Goal: Contribute content: Add original content to the website for others to see

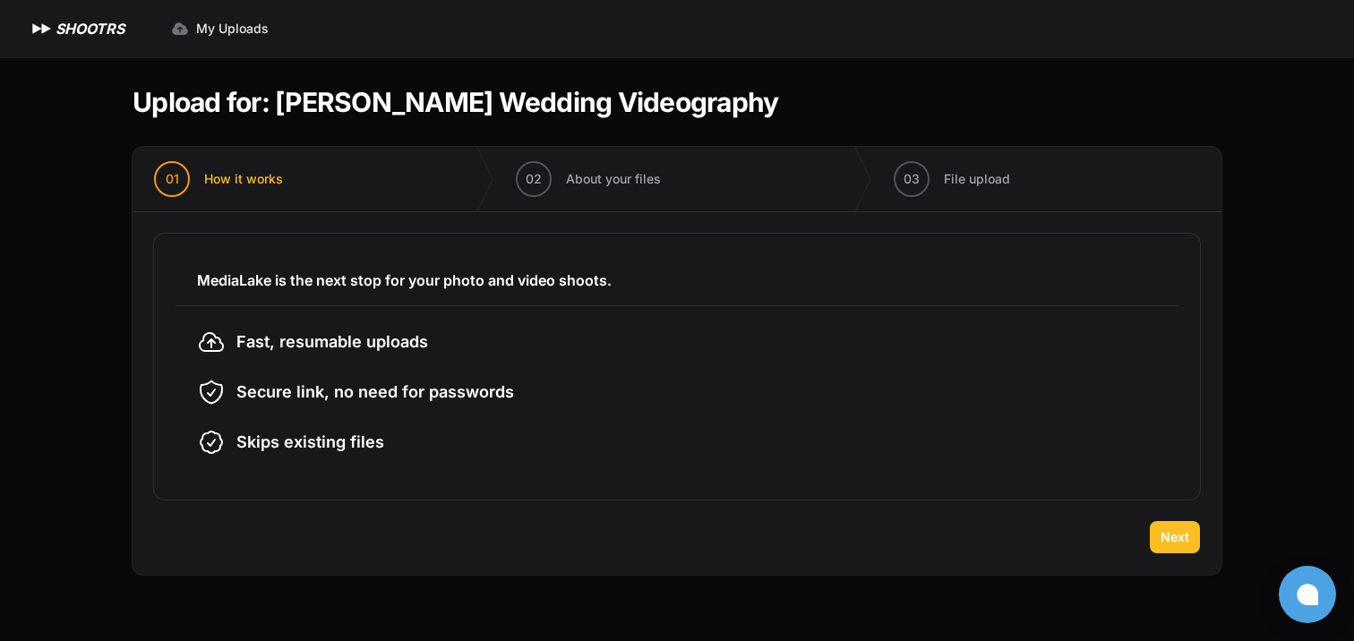
click at [1169, 542] on span "Next" at bounding box center [1174, 537] width 29 height 18
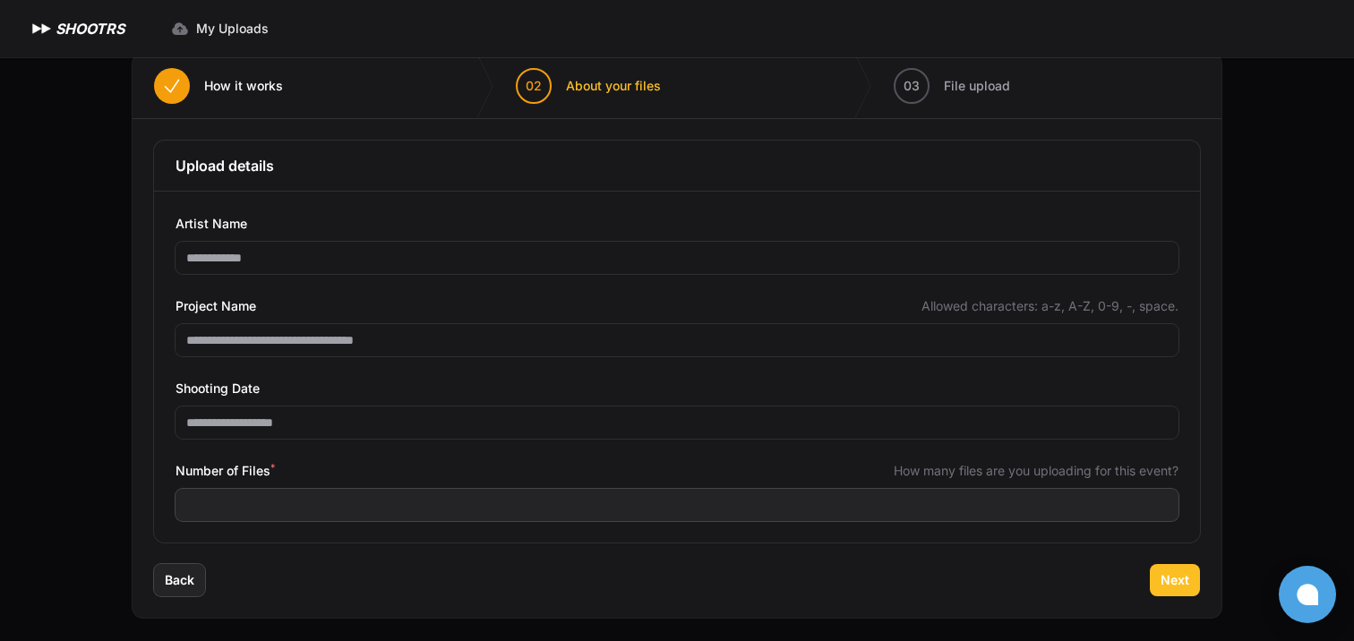
scroll to position [98, 0]
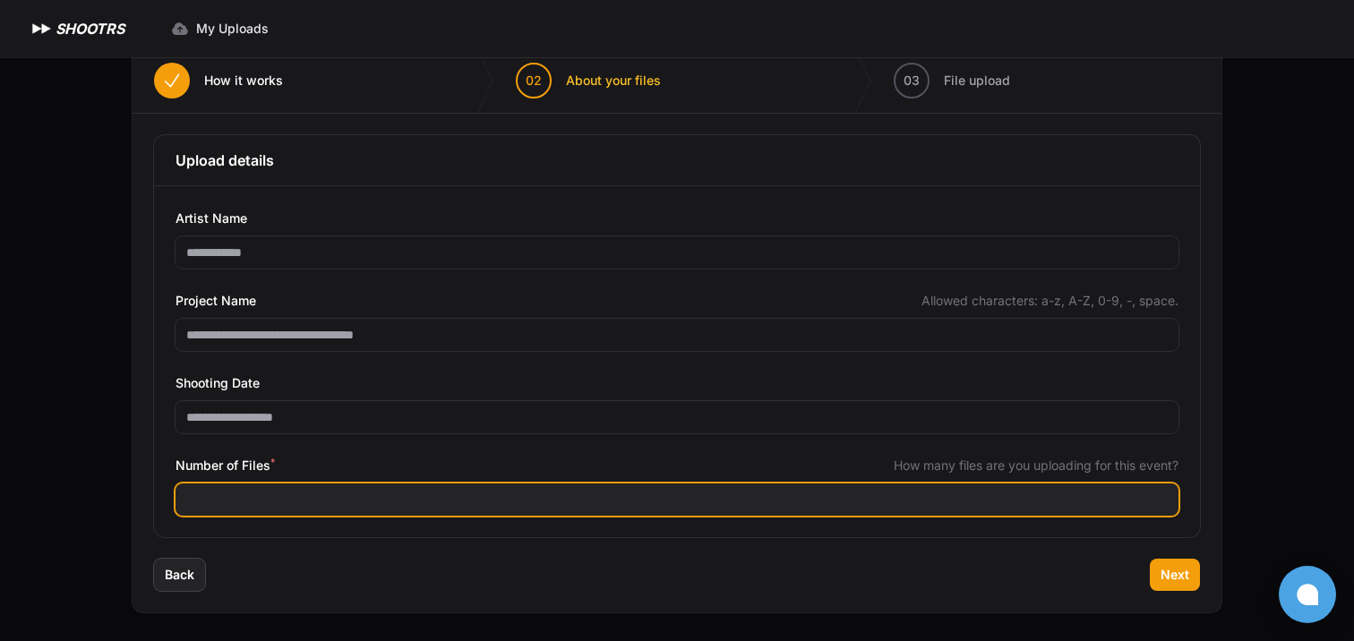
click at [243, 508] on input "Number of Files *" at bounding box center [676, 499] width 1003 height 32
type input "***"
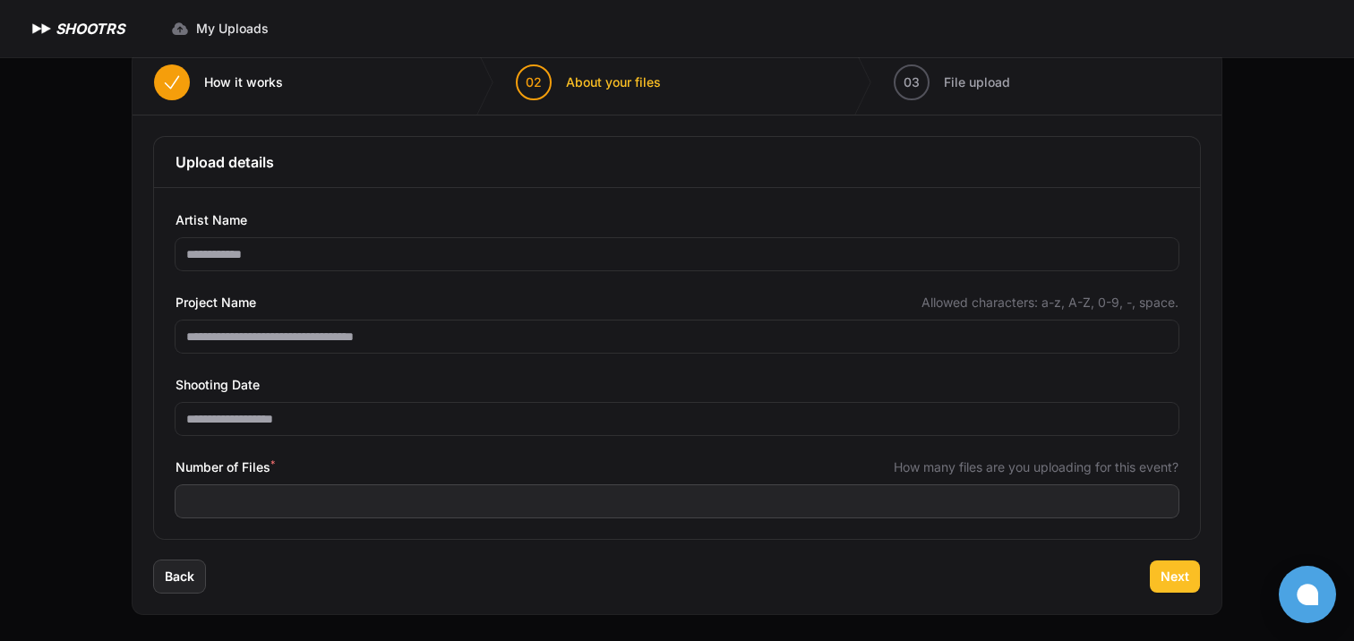
click at [1176, 579] on span "Next" at bounding box center [1174, 577] width 29 height 18
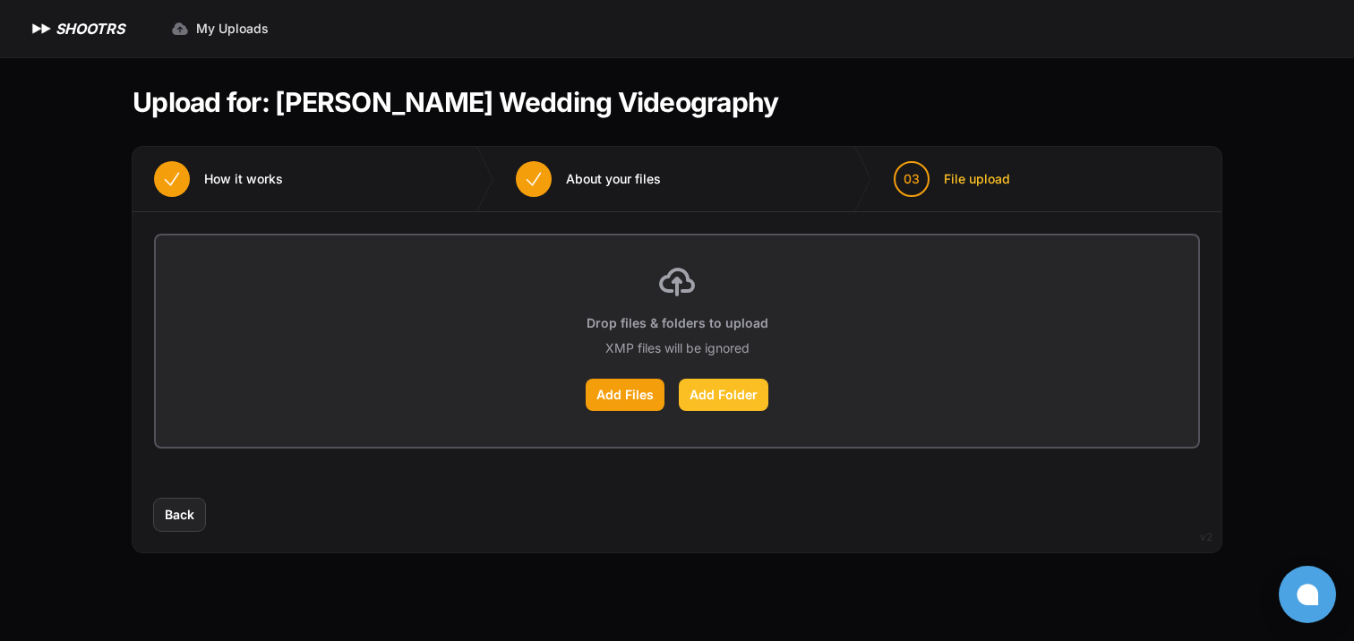
click at [708, 394] on label "Add Folder" at bounding box center [724, 395] width 90 height 32
click at [0, 0] on input "Add Folder" at bounding box center [0, 0] width 0 height 0
